Goal: Check status

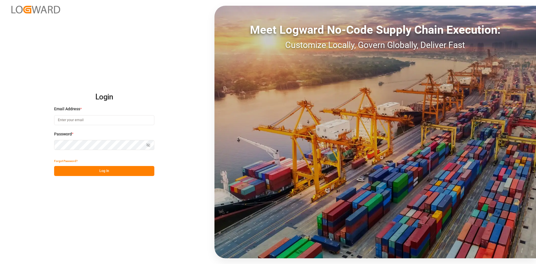
type input "[EMAIL_ADDRESS][DOMAIN_NAME]"
click at [100, 172] on button "Log In" at bounding box center [104, 171] width 100 height 10
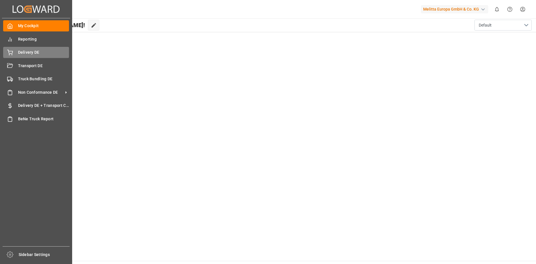
click at [21, 53] on span "Delivery DE" at bounding box center [43, 53] width 51 height 6
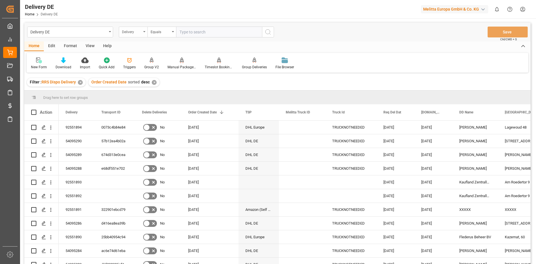
click at [144, 31] on div "Delivery" at bounding box center [133, 32] width 29 height 11
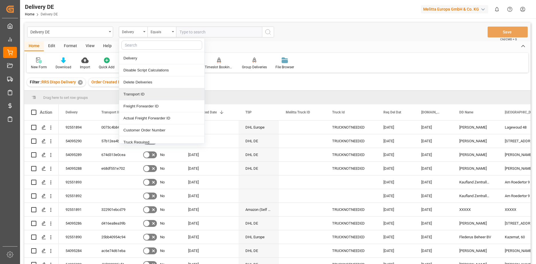
click at [151, 93] on div "Transport ID" at bounding box center [161, 94] width 85 height 12
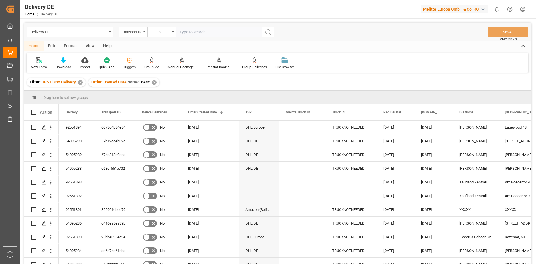
click at [212, 33] on input "text" at bounding box center [219, 32] width 86 height 11
paste input "a47c50ced776"
type input "a47c50ced776"
click at [267, 33] on icon "search button" at bounding box center [267, 32] width 7 height 7
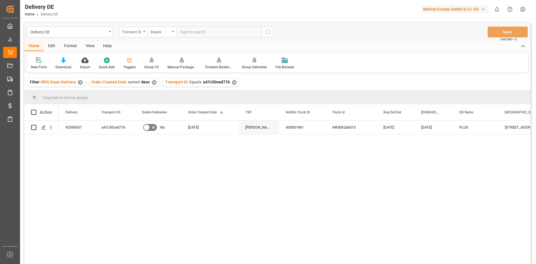
click at [144, 32] on icon "open menu" at bounding box center [144, 31] width 2 height 1
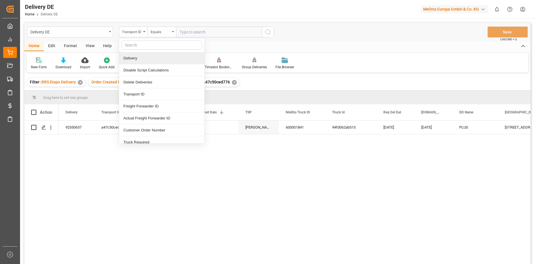
click at [138, 58] on div "Delivery" at bounding box center [161, 58] width 85 height 12
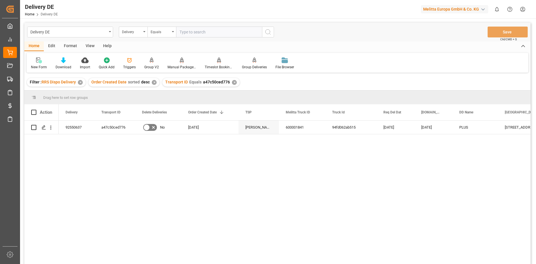
click at [189, 33] on input "text" at bounding box center [219, 32] width 86 height 11
click at [232, 82] on div "✕" at bounding box center [234, 82] width 5 height 5
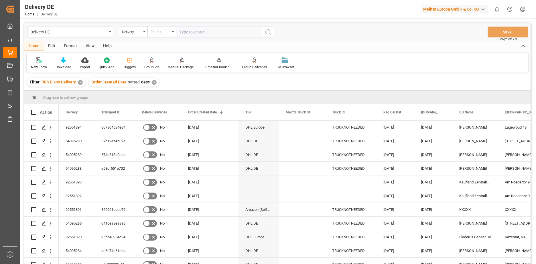
click at [194, 34] on input "text" at bounding box center [219, 32] width 86 height 11
type input "92550971"
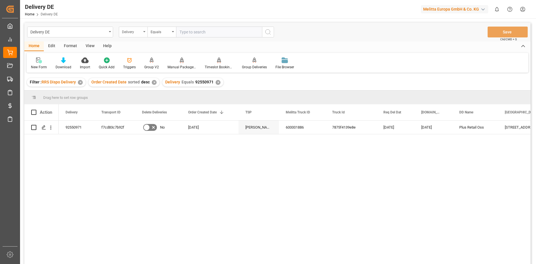
click at [143, 33] on div "Delivery" at bounding box center [133, 32] width 29 height 11
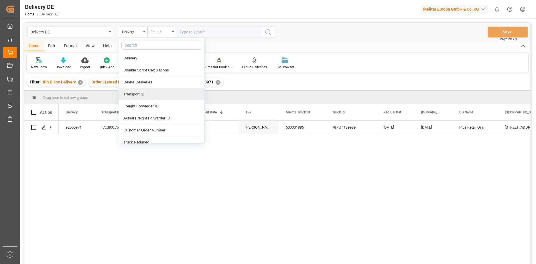
click at [149, 95] on div "Transport ID" at bounding box center [161, 94] width 85 height 12
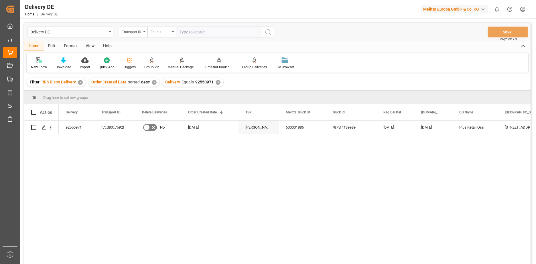
click at [206, 35] on input "text" at bounding box center [219, 32] width 86 height 11
click at [215, 84] on div "✕" at bounding box center [217, 82] width 5 height 5
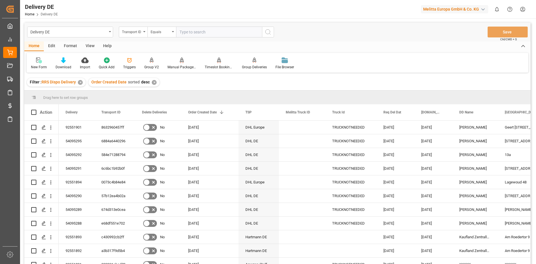
click at [199, 33] on input "text" at bounding box center [219, 32] width 86 height 11
click at [192, 34] on input "text" at bounding box center [219, 32] width 86 height 11
paste input "a47c50ced776"
type input "a47c50ced776"
click at [270, 33] on icon "search button" at bounding box center [267, 32] width 7 height 7
